Goal: Task Accomplishment & Management: Manage account settings

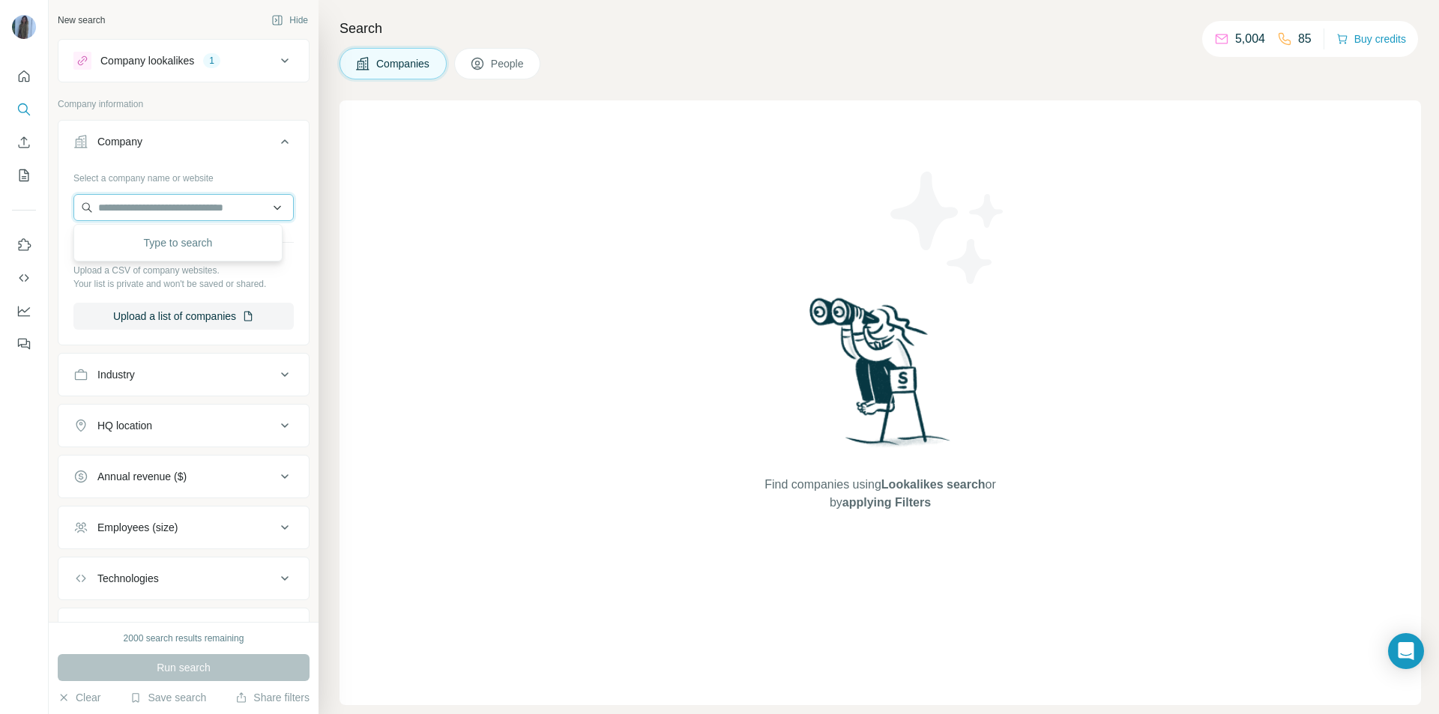
click at [134, 205] on input "text" at bounding box center [183, 207] width 220 height 27
paste input "*******"
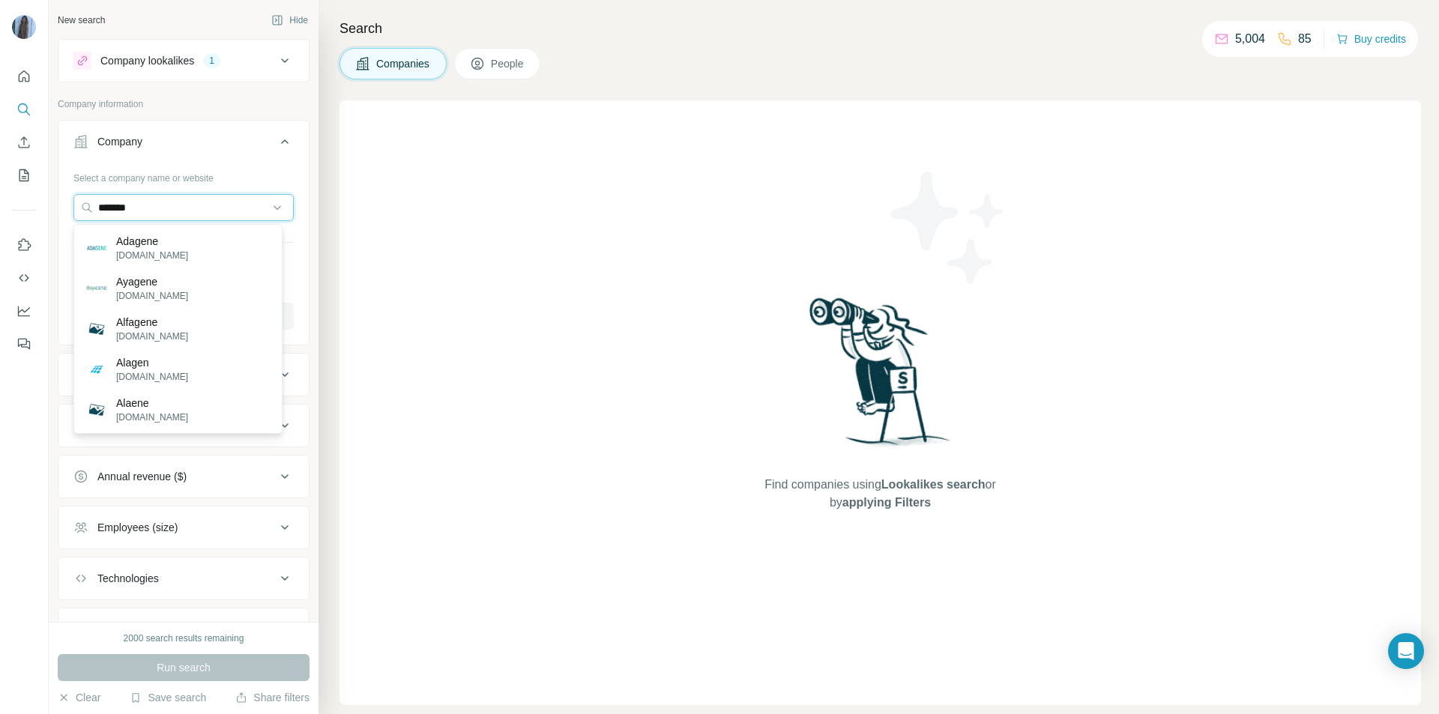
drag, startPoint x: 145, startPoint y: 208, endPoint x: 56, endPoint y: 196, distance: 90.0
click at [56, 196] on div "New search Hide Company lookalikes 1 Company information Company Select a compa…" at bounding box center [184, 311] width 270 height 622
paste input "******"
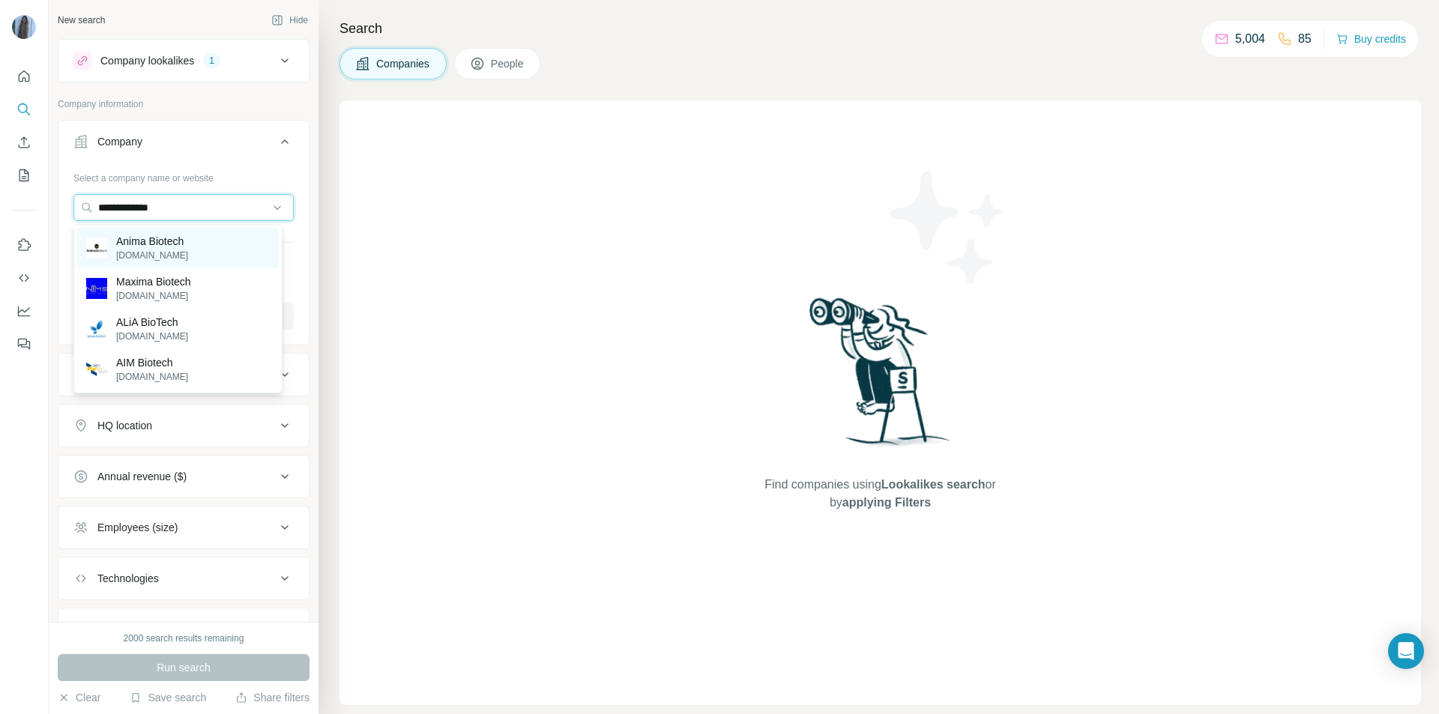
type input "**********"
click at [157, 241] on p "Anima Biotech" at bounding box center [152, 241] width 72 height 15
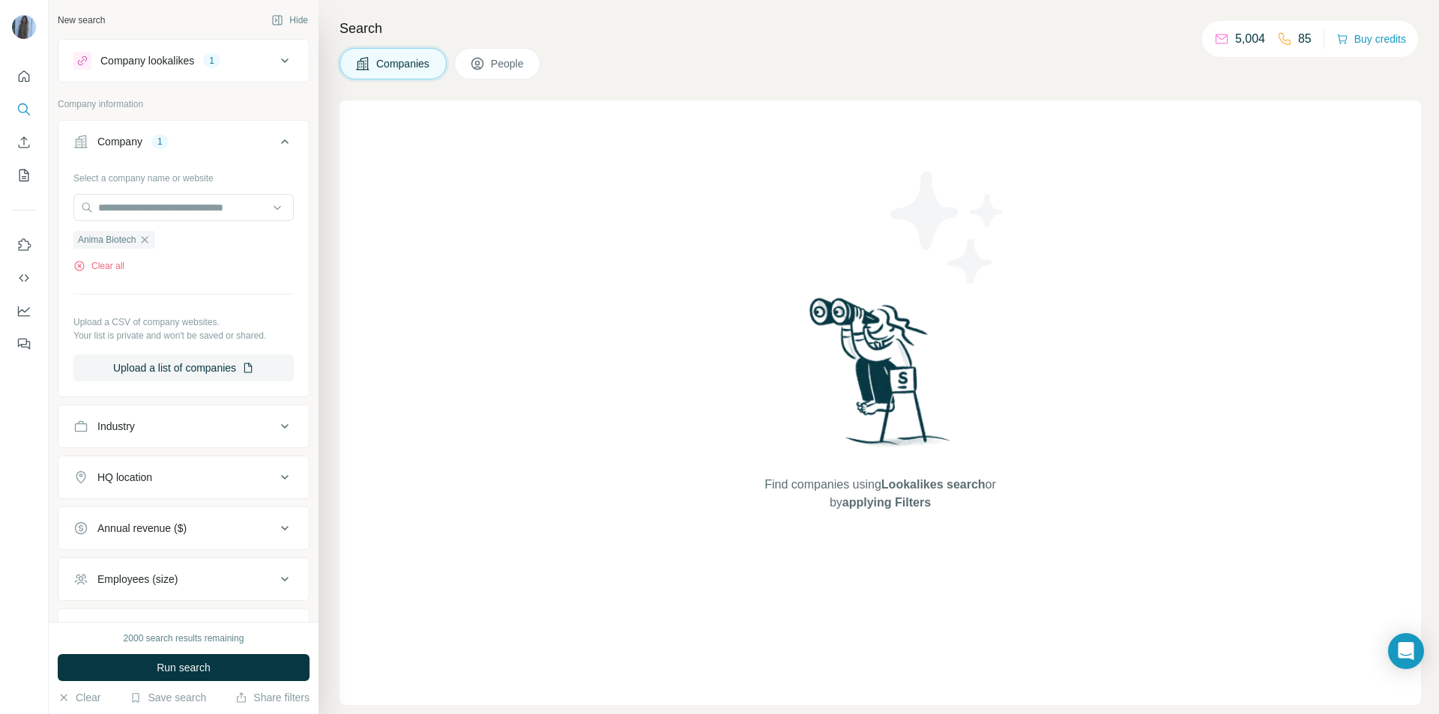
click at [278, 139] on icon at bounding box center [285, 142] width 18 height 18
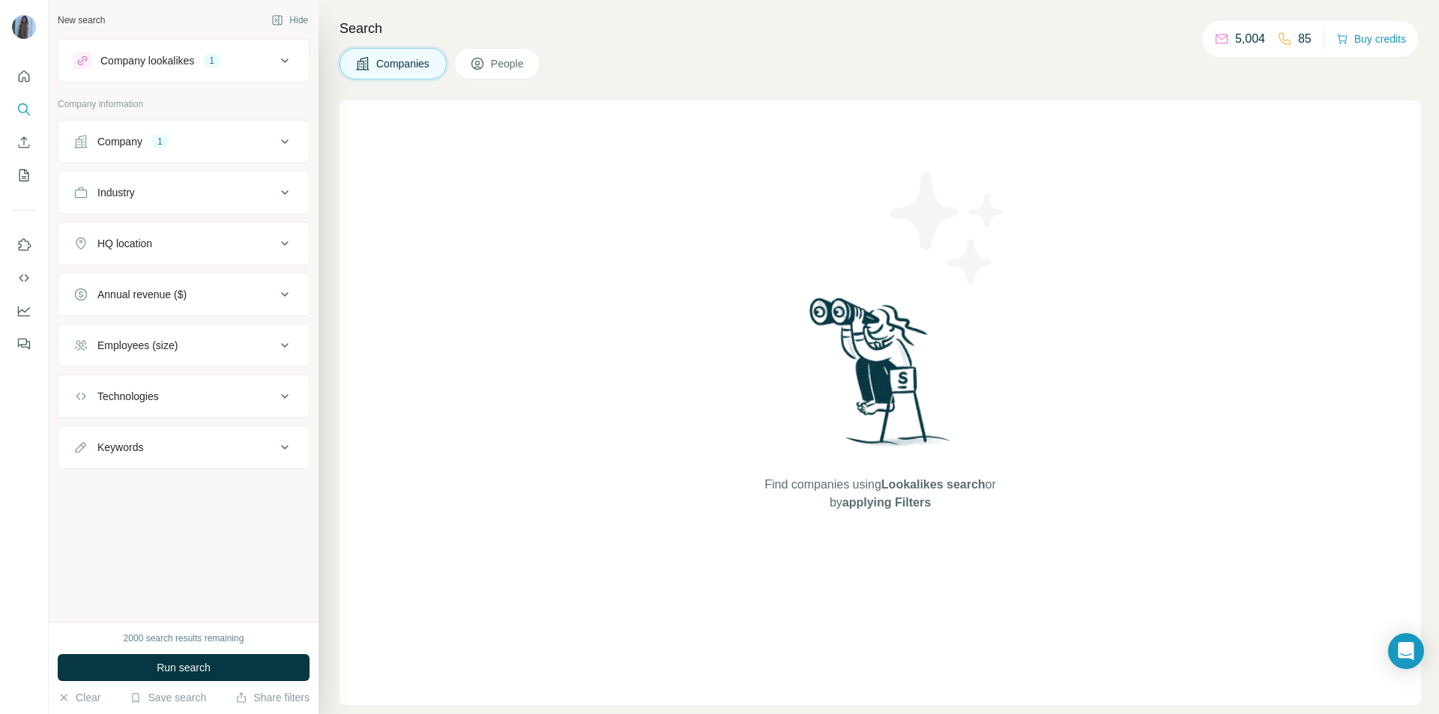
click at [285, 192] on icon at bounding box center [285, 193] width 18 height 18
click at [285, 192] on icon at bounding box center [284, 192] width 7 height 4
click at [392, 72] on button "Companies" at bounding box center [392, 63] width 107 height 31
click at [229, 671] on button "Run search" at bounding box center [184, 667] width 252 height 27
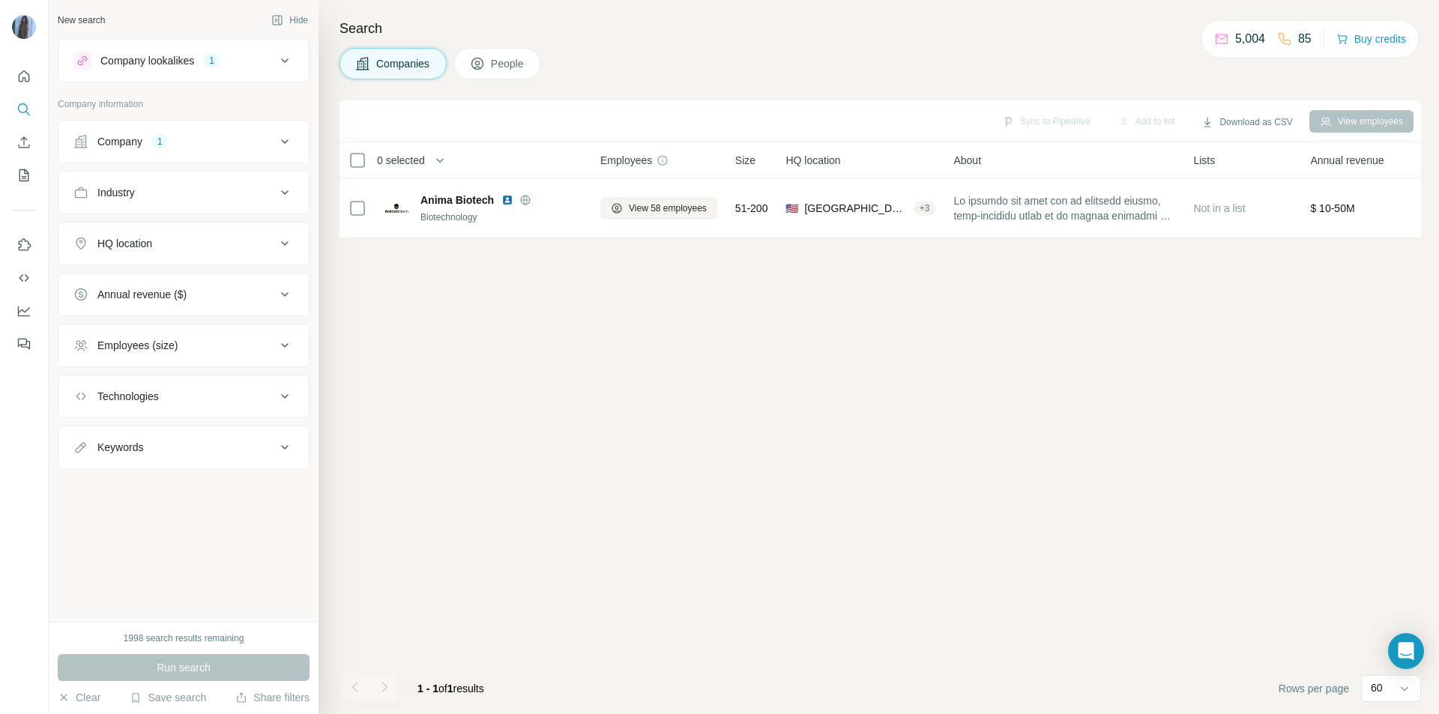
click at [510, 58] on span "People" at bounding box center [508, 63] width 34 height 15
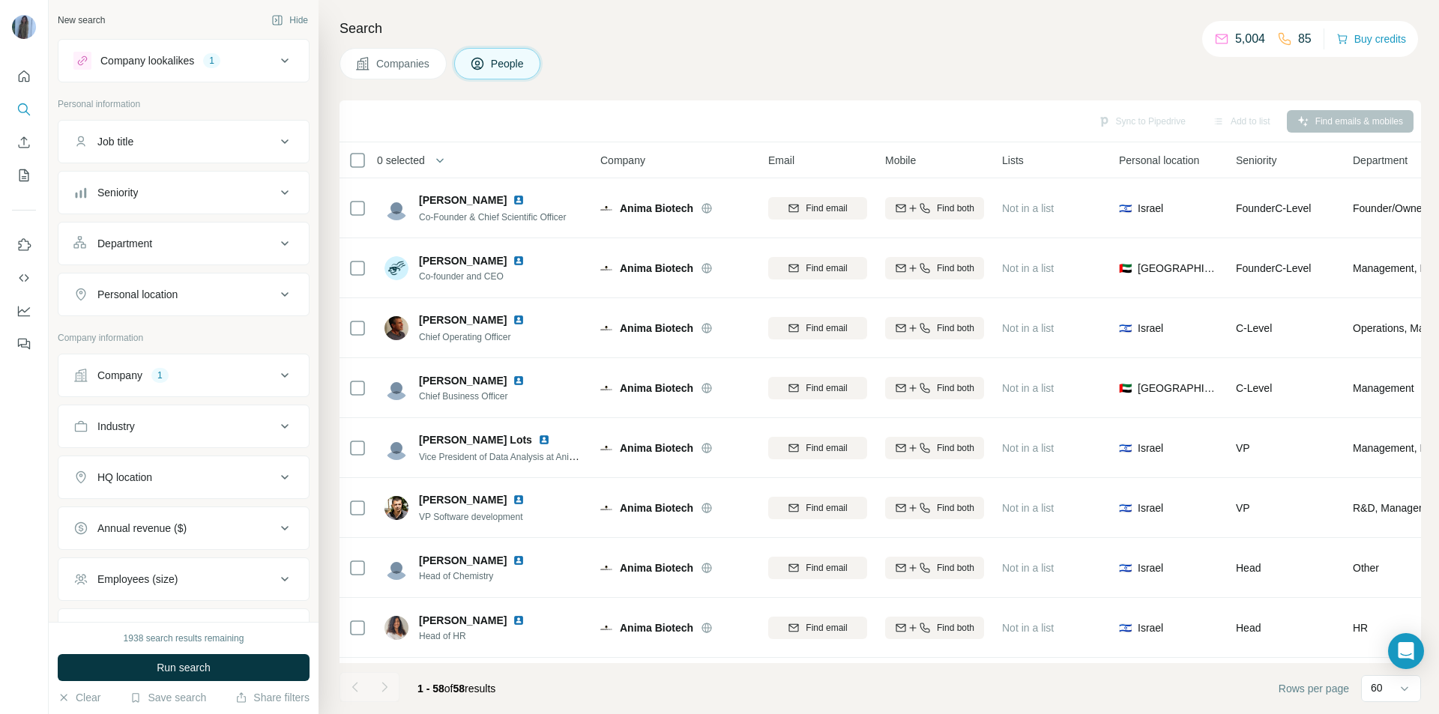
click at [264, 248] on div "Department" at bounding box center [174, 243] width 202 height 15
click at [270, 279] on icon at bounding box center [277, 280] width 15 height 15
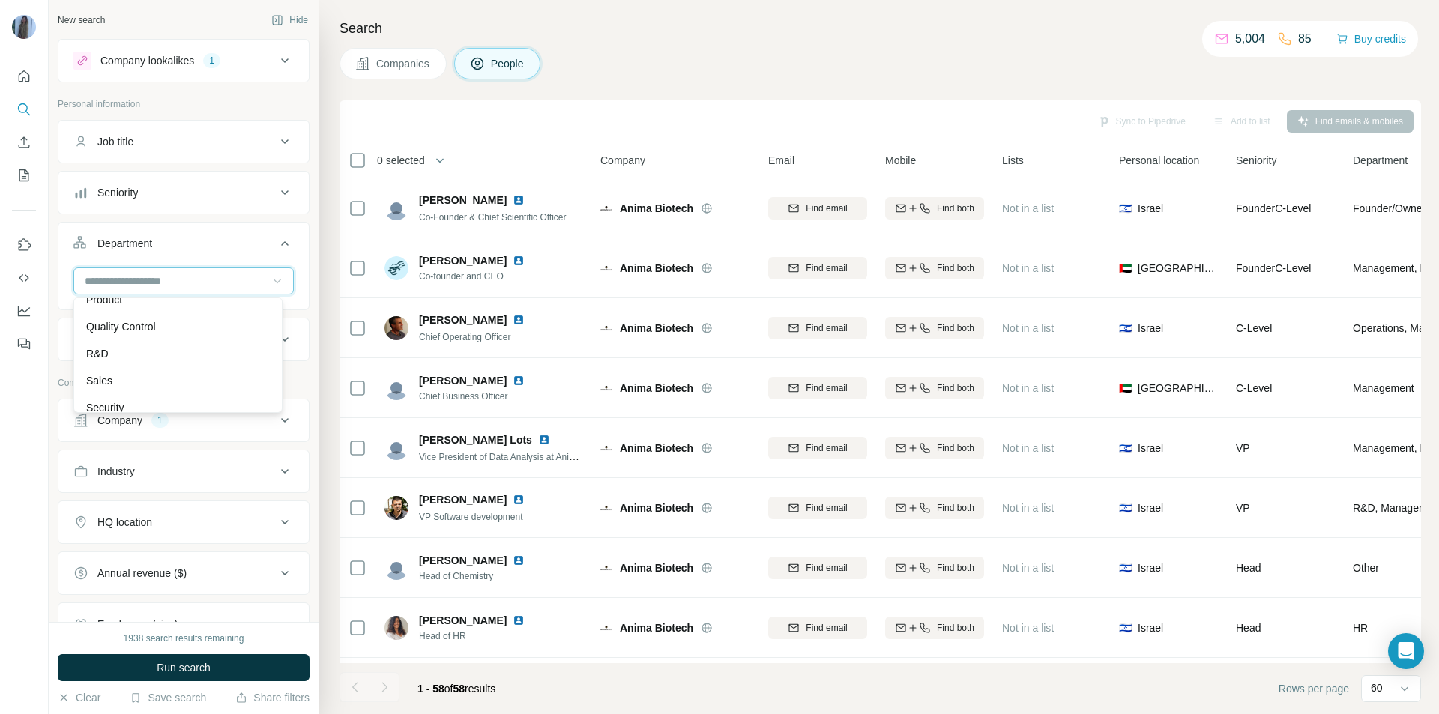
scroll to position [524, 0]
click at [113, 332] on div "R&D" at bounding box center [178, 329] width 184 height 15
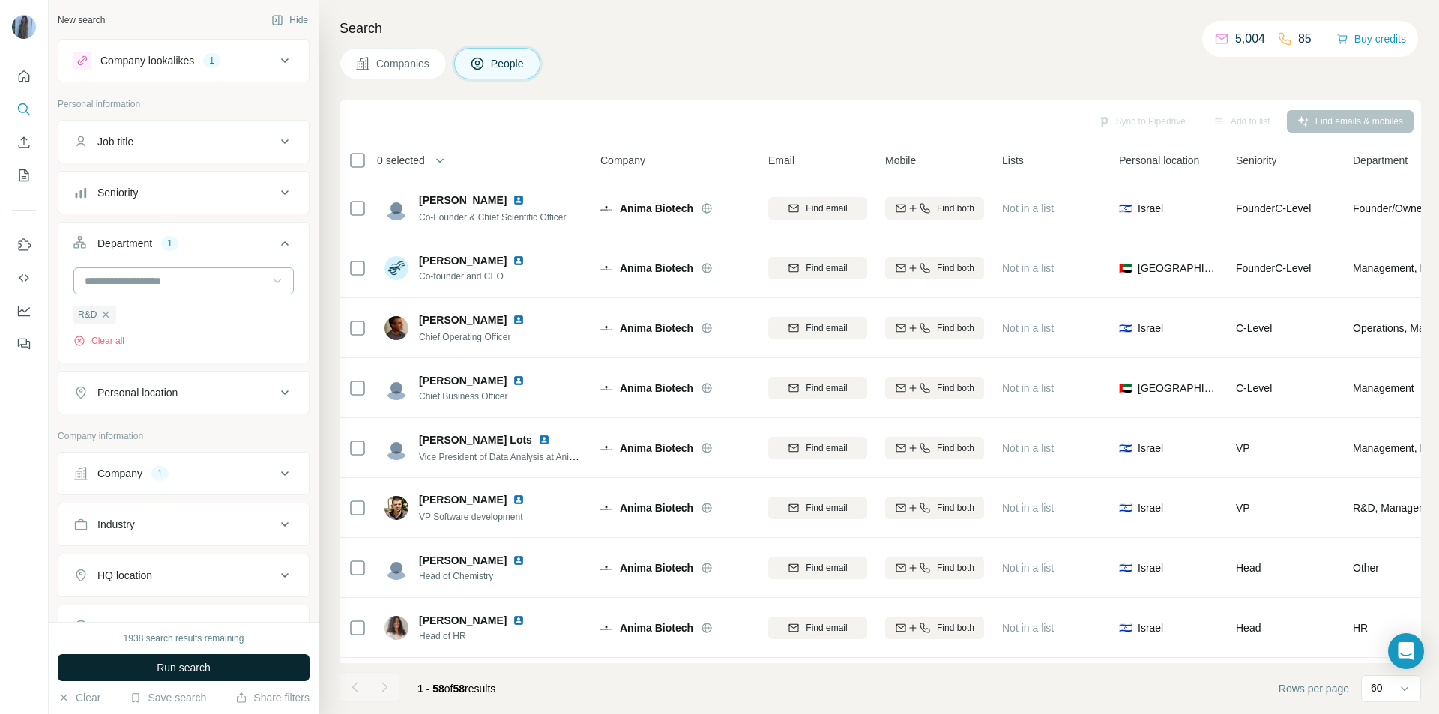
click at [223, 671] on button "Run search" at bounding box center [184, 667] width 252 height 27
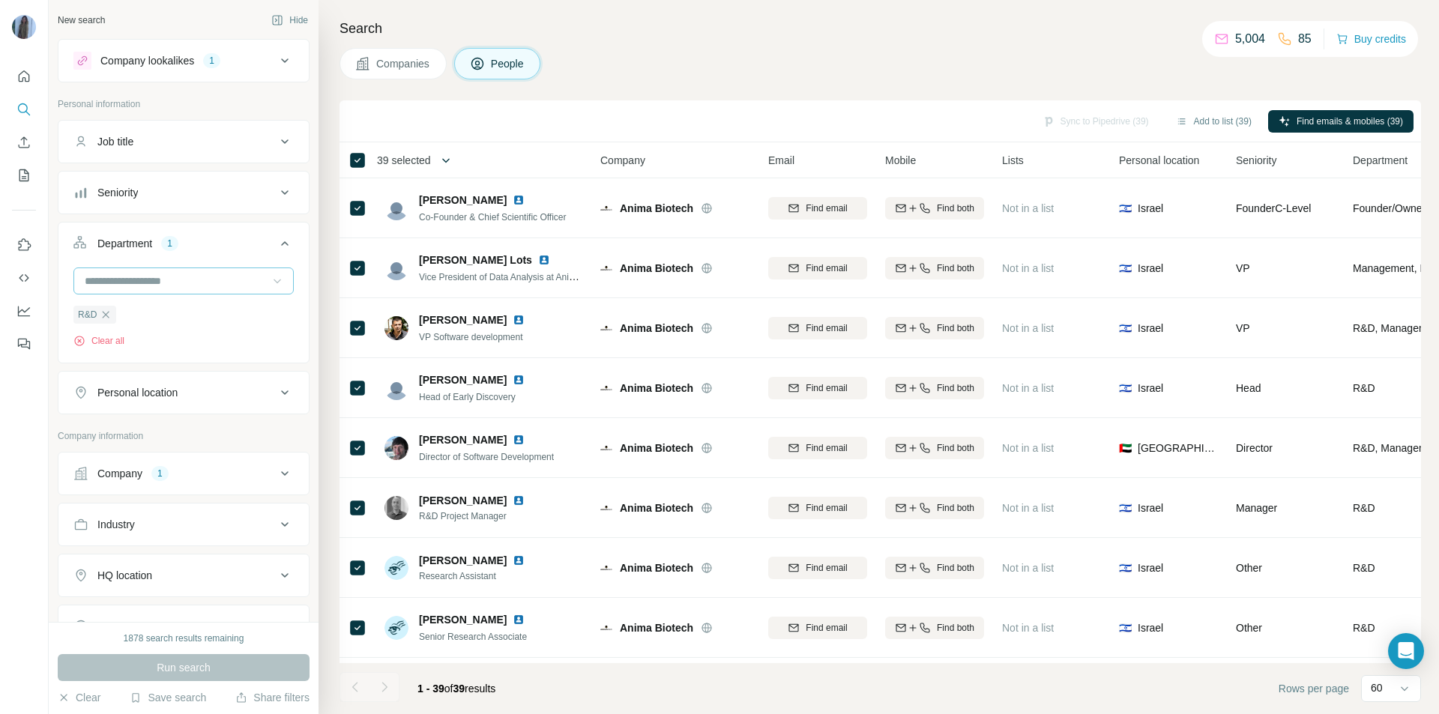
click at [451, 158] on icon "button" at bounding box center [445, 160] width 15 height 15
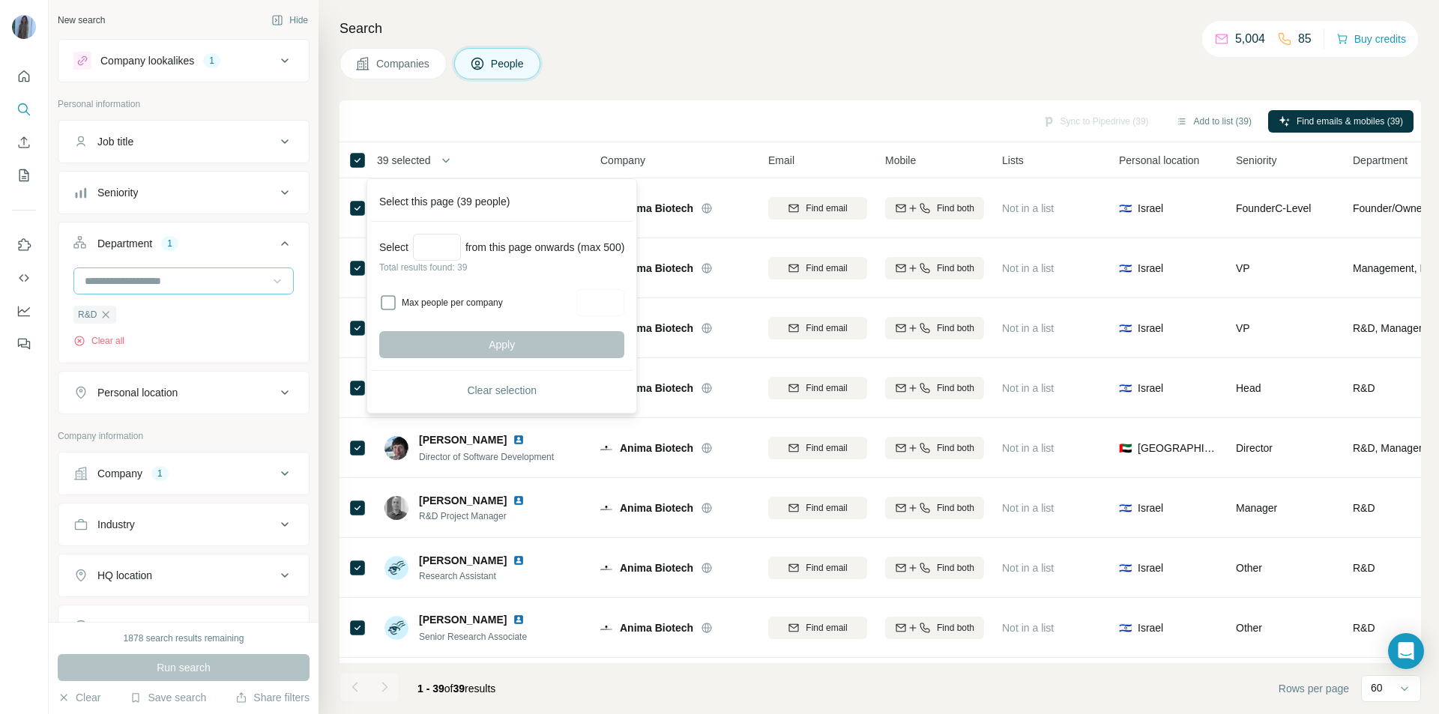
click at [512, 159] on div "39 selected" at bounding box center [459, 159] width 222 height 17
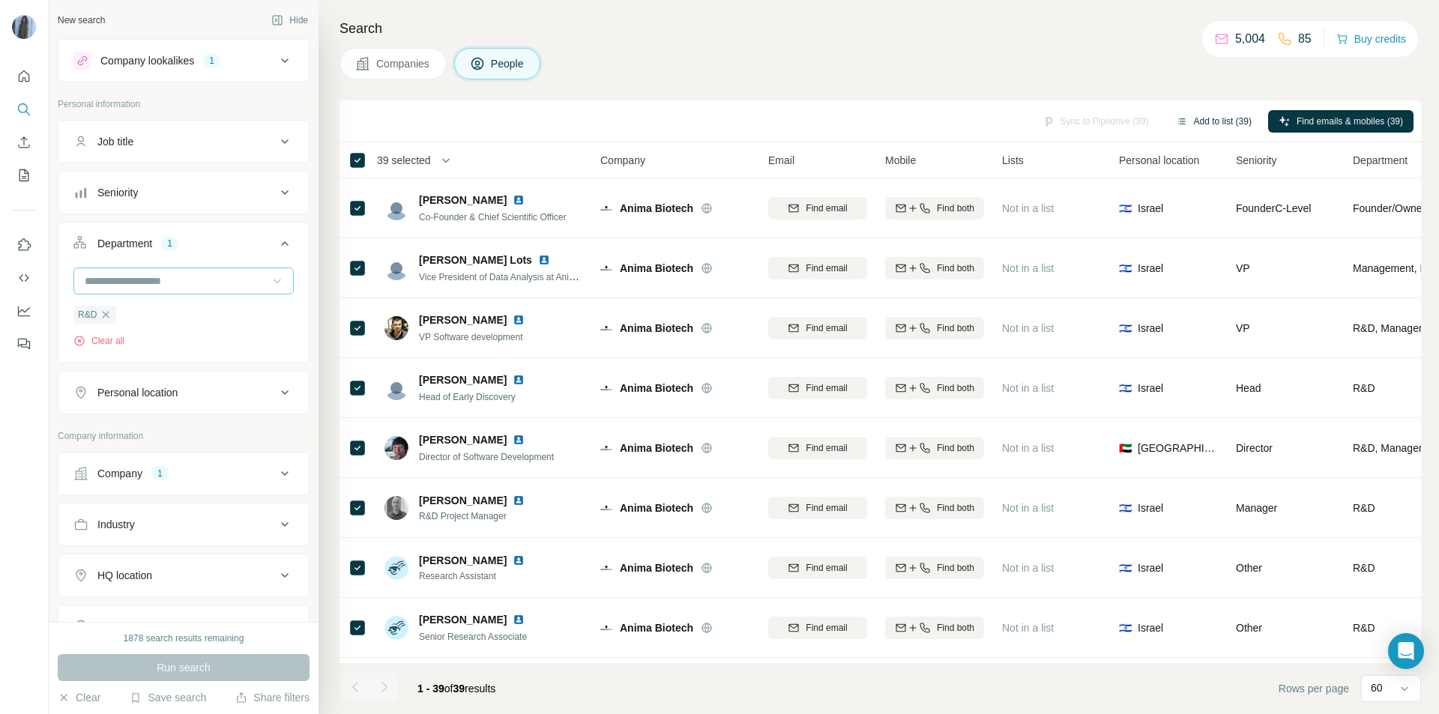
click at [1222, 121] on button "Add to list (39)" at bounding box center [1213, 121] width 97 height 22
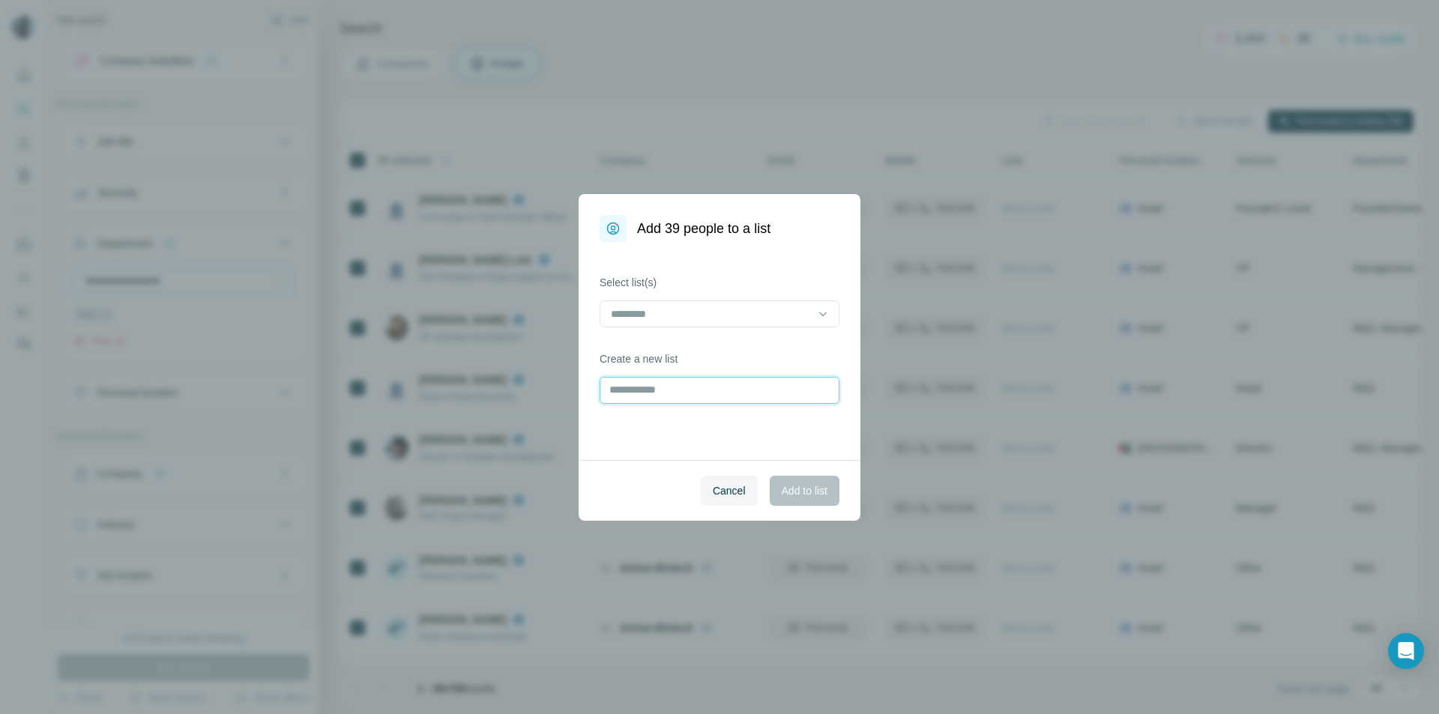
click at [761, 396] on input "text" at bounding box center [719, 390] width 240 height 27
paste input "**********"
type input "**********"
click at [807, 485] on span "Add to list" at bounding box center [804, 490] width 46 height 15
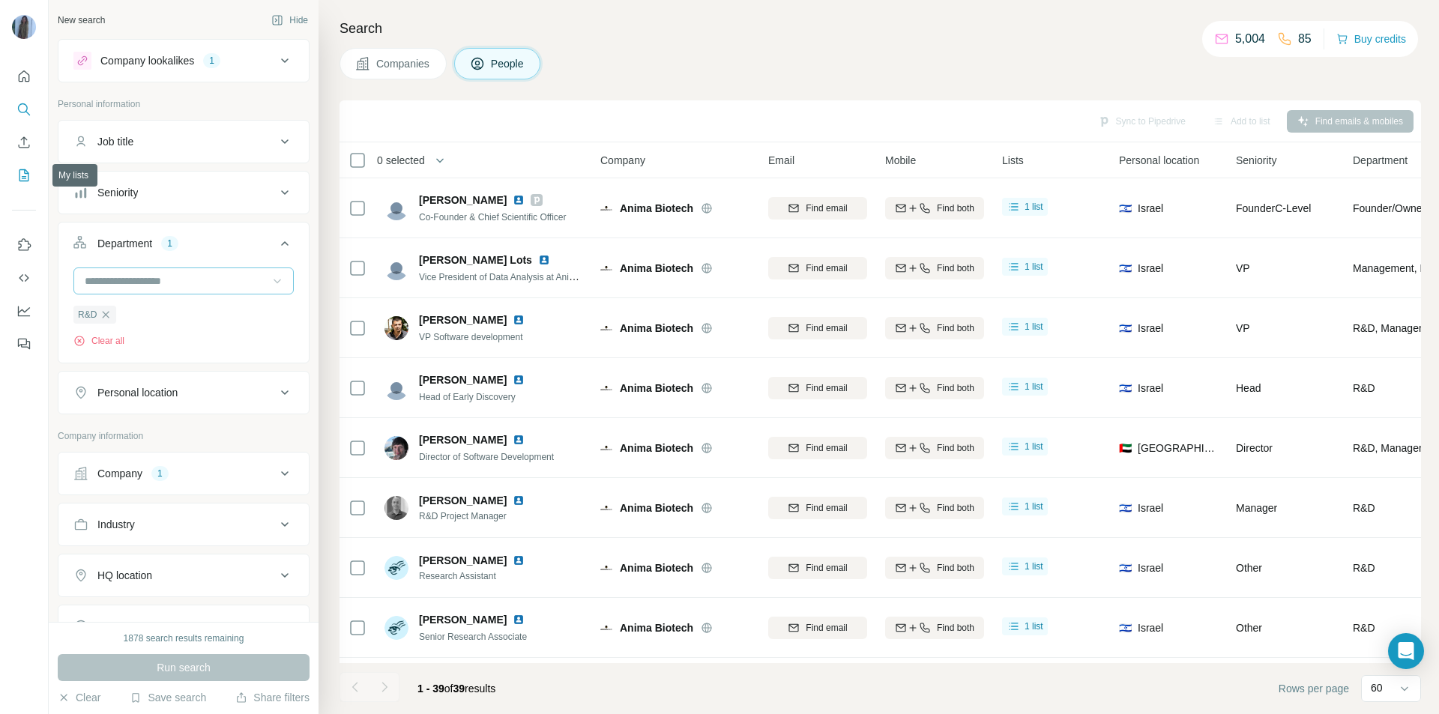
click at [19, 174] on icon "My lists" at bounding box center [24, 175] width 10 height 12
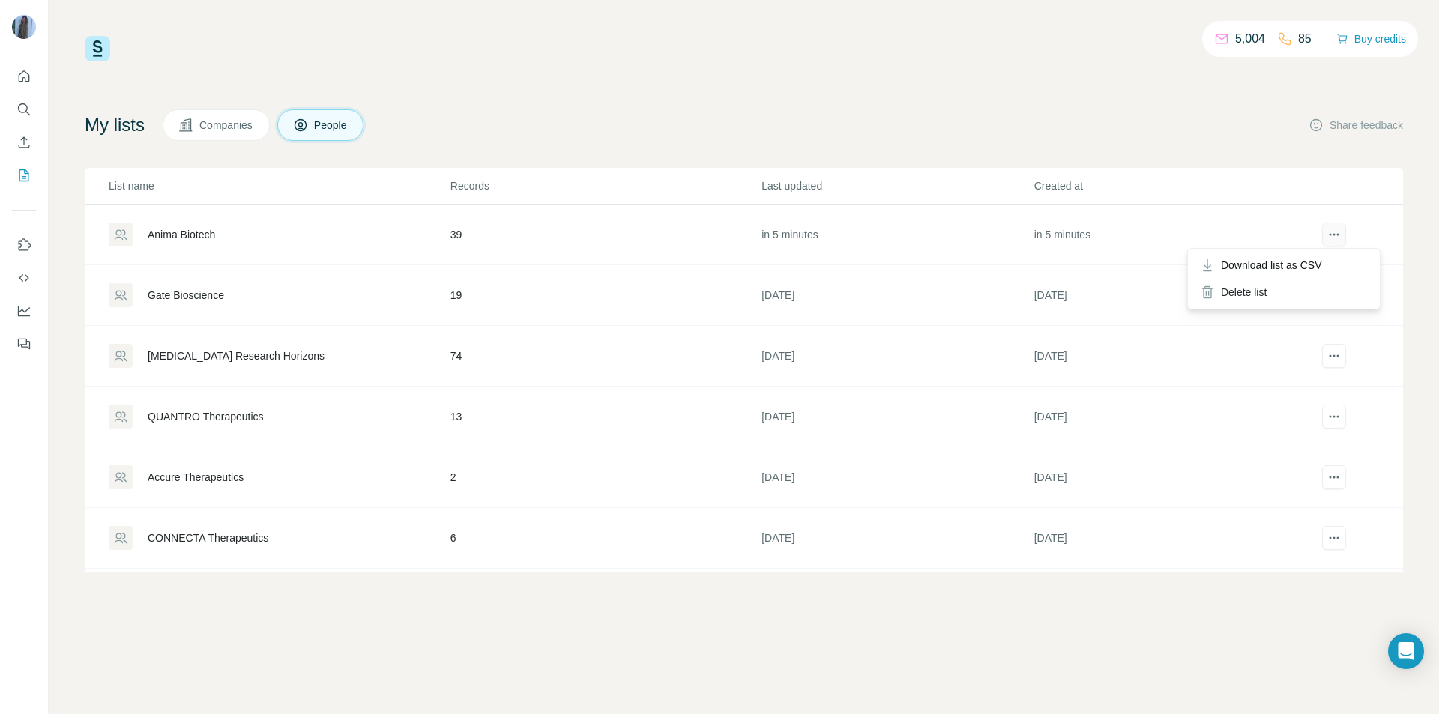
click at [1326, 232] on icon "actions" at bounding box center [1333, 234] width 15 height 15
click at [1310, 265] on span "Download list as CSV" at bounding box center [1270, 265] width 101 height 15
